Goal: Transaction & Acquisition: Subscribe to service/newsletter

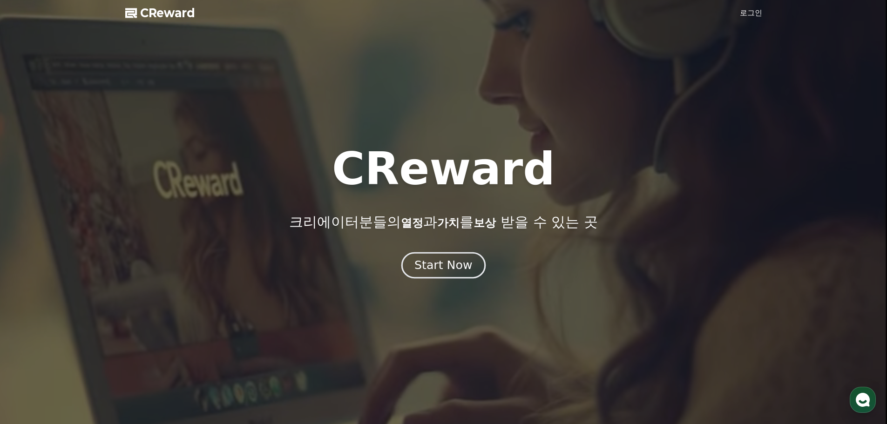
click at [439, 258] on div "Start Now" at bounding box center [443, 266] width 58 height 16
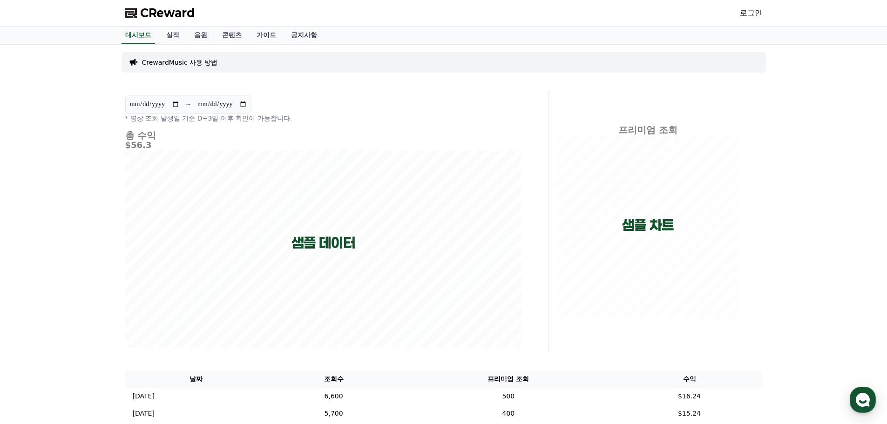
click at [752, 16] on link "로그인" at bounding box center [751, 12] width 22 height 11
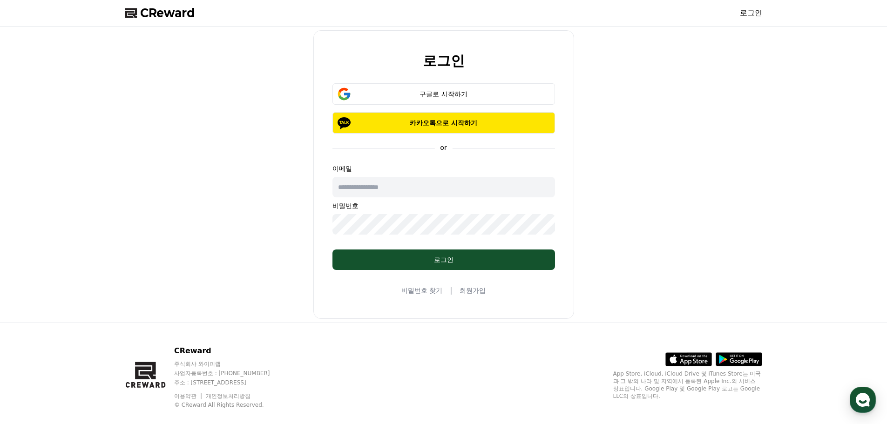
click at [475, 290] on link "회원가입" at bounding box center [473, 290] width 26 height 9
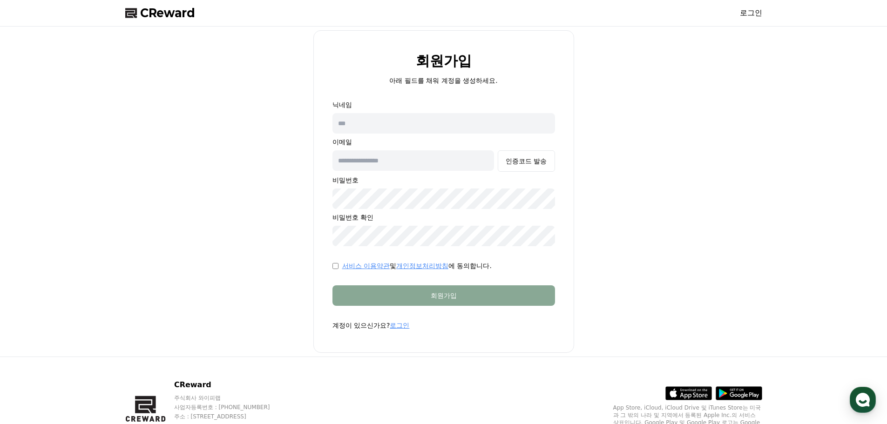
click at [406, 123] on input "text" at bounding box center [443, 123] width 223 height 20
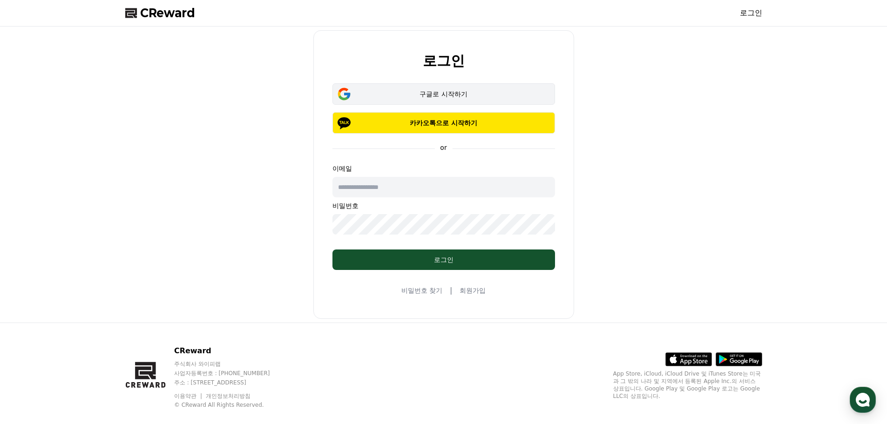
click at [521, 96] on div "구글로 시작하기" at bounding box center [444, 93] width 196 height 9
